Goal: Navigation & Orientation: Find specific page/section

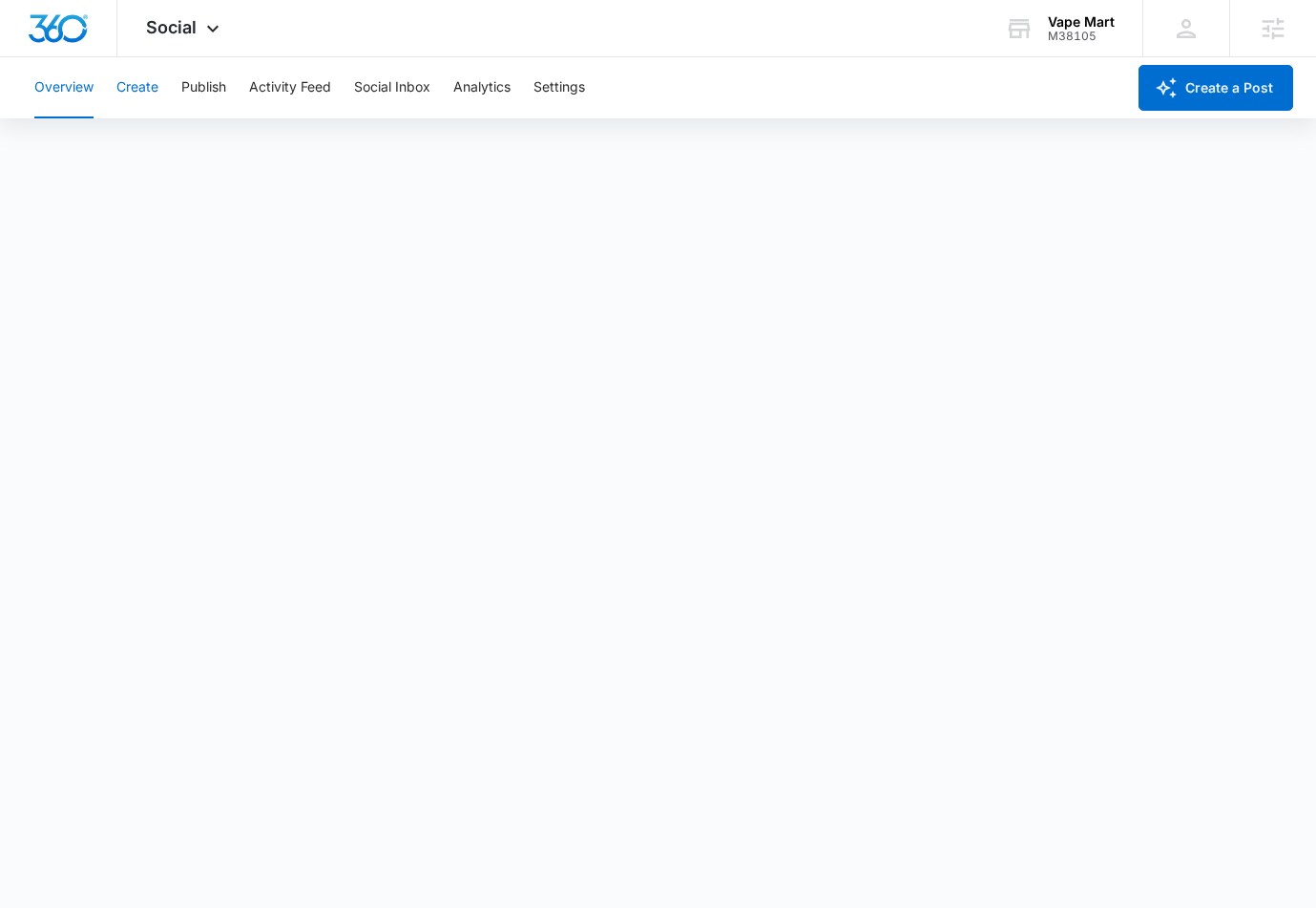
click at [156, 84] on button "Create" at bounding box center [137, 87] width 42 height 61
click at [201, 143] on button "Approvals" at bounding box center [186, 146] width 64 height 53
click at [204, 96] on button "Publish" at bounding box center [204, 87] width 45 height 61
click at [160, 146] on button "Schedules" at bounding box center [145, 146] width 65 height 53
